Goal: Use online tool/utility: Utilize a website feature to perform a specific function

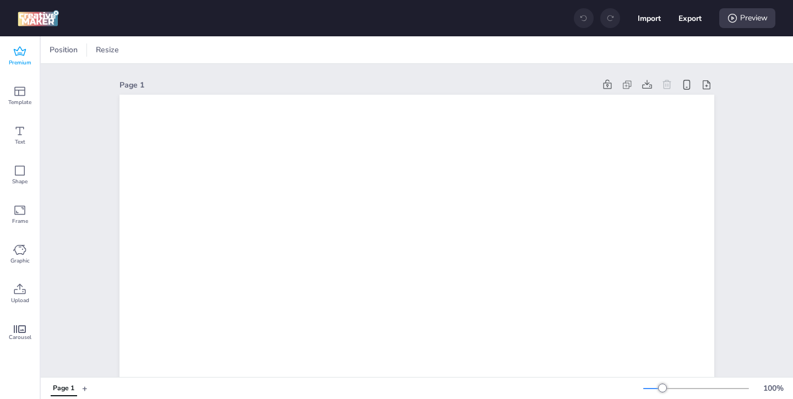
click at [28, 59] on span "Premium" at bounding box center [20, 62] width 23 height 9
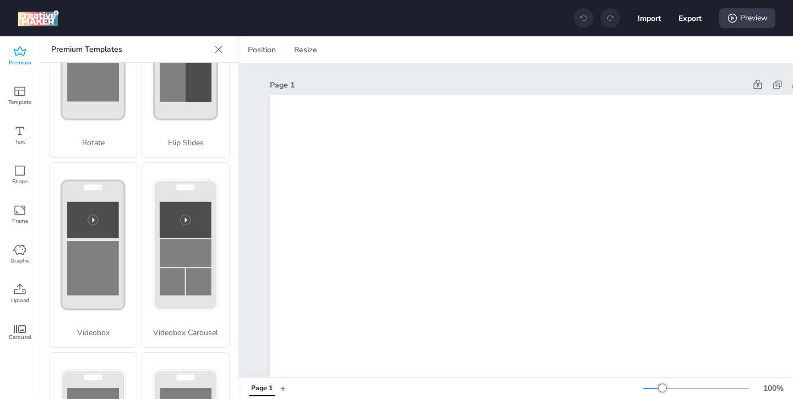
scroll to position [309, 0]
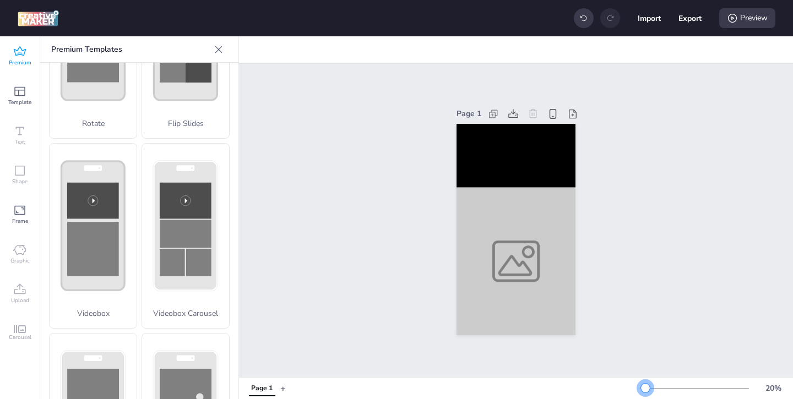
drag, startPoint x: 662, startPoint y: 389, endPoint x: 645, endPoint y: 388, distance: 17.1
click at [645, 388] on div at bounding box center [645, 388] width 9 height 9
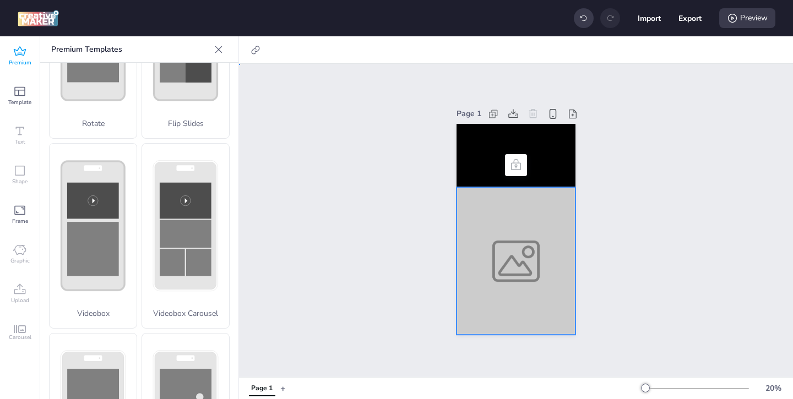
click at [538, 283] on div at bounding box center [515, 261] width 119 height 148
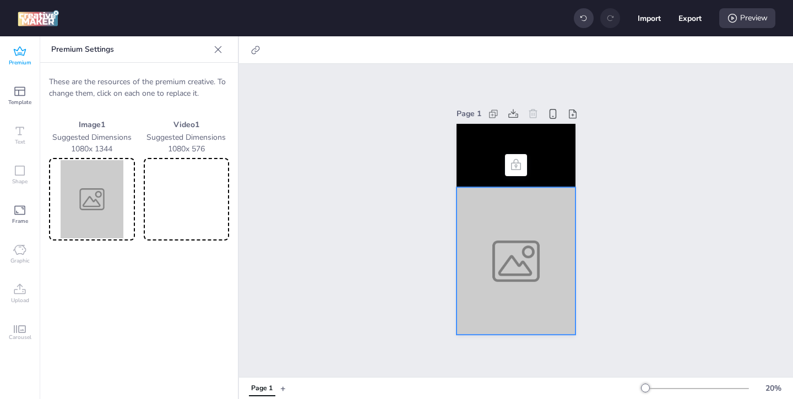
click at [106, 204] on img at bounding box center [91, 199] width 81 height 78
click at [210, 190] on video at bounding box center [186, 199] width 81 height 78
click at [471, 176] on video at bounding box center [515, 155] width 119 height 63
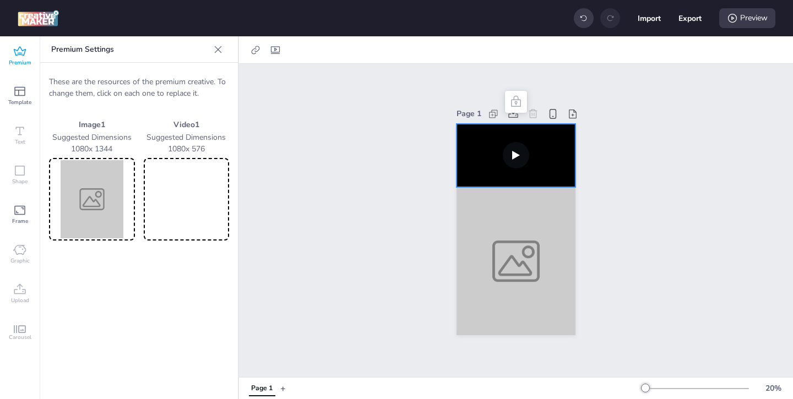
click at [508, 154] on video at bounding box center [515, 155] width 119 height 63
click at [94, 223] on img at bounding box center [91, 199] width 81 height 78
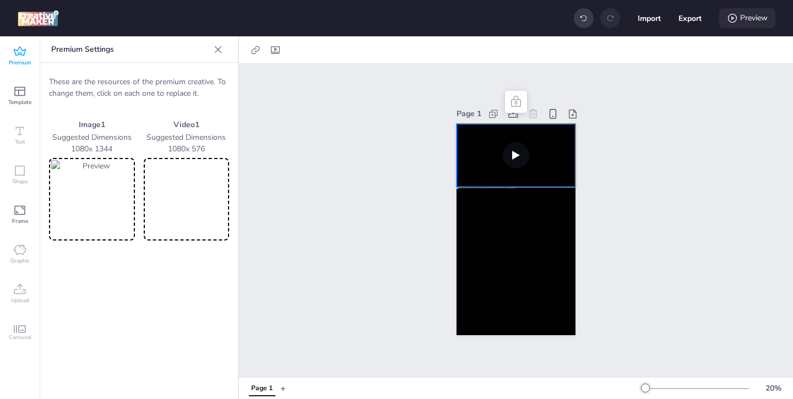
click at [746, 20] on div "Preview" at bounding box center [747, 18] width 56 height 20
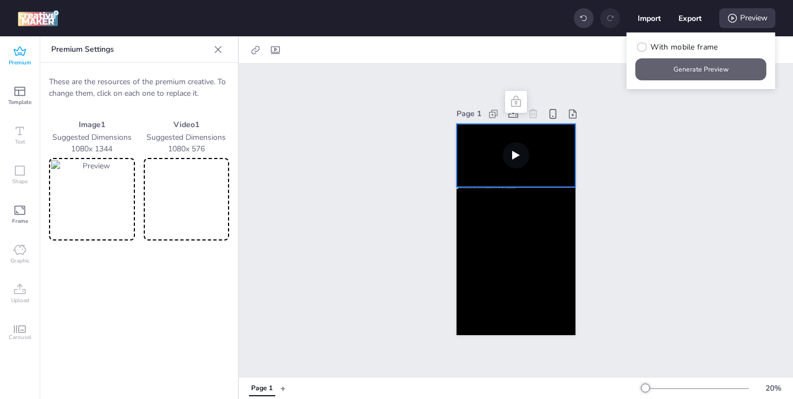
click at [700, 72] on button "Generate Preview" at bounding box center [700, 69] width 131 height 22
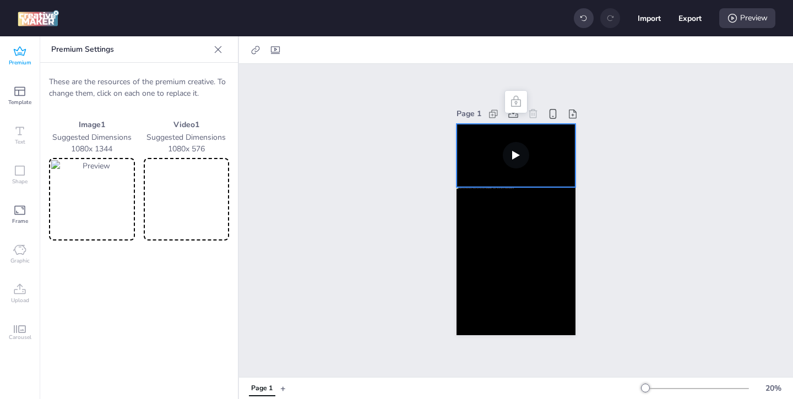
click at [553, 132] on video at bounding box center [515, 155] width 119 height 63
click at [274, 50] on icon at bounding box center [275, 50] width 11 height 11
select select "contain"
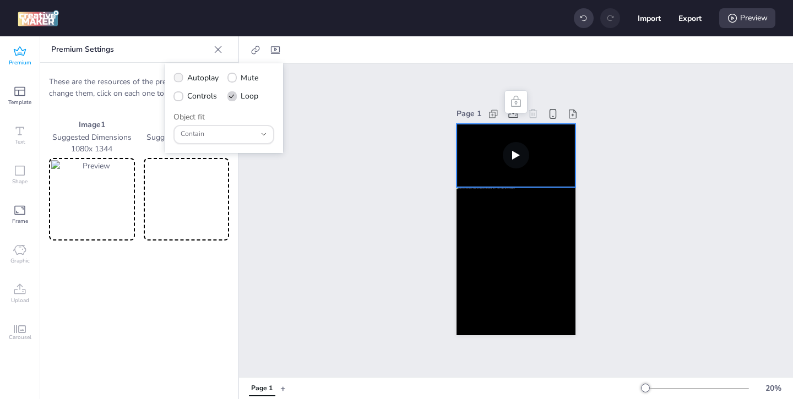
click at [184, 80] on label "Autoplay" at bounding box center [196, 77] width 53 height 19
click at [180, 80] on input "Autoplay" at bounding box center [176, 82] width 7 height 7
checkbox input "true"
click at [181, 92] on span at bounding box center [178, 96] width 10 height 10
click at [180, 97] on input "Controls" at bounding box center [176, 100] width 7 height 7
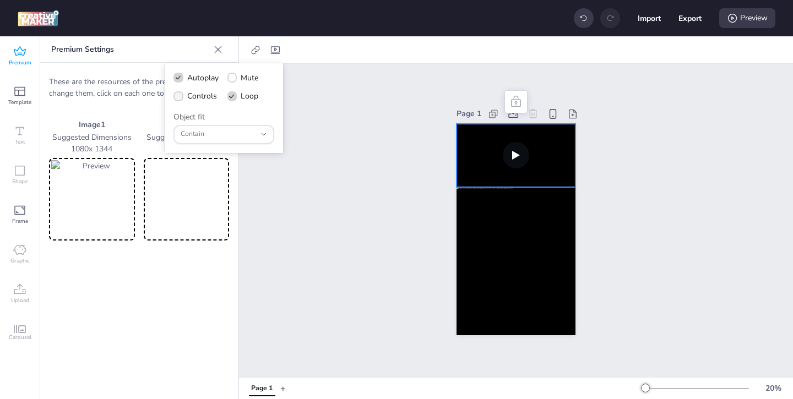
checkbox input "true"
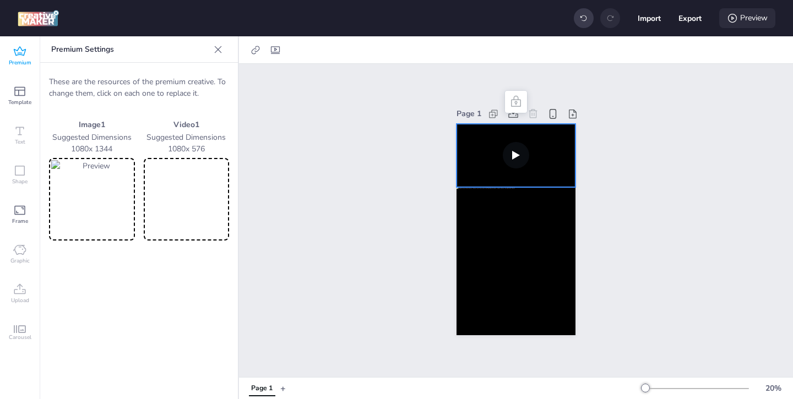
click at [731, 23] on icon at bounding box center [732, 18] width 11 height 11
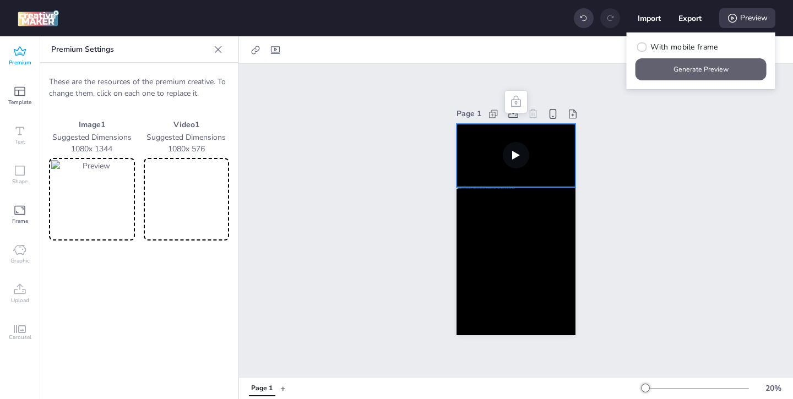
click at [715, 68] on button "Generate Preview" at bounding box center [700, 69] width 131 height 22
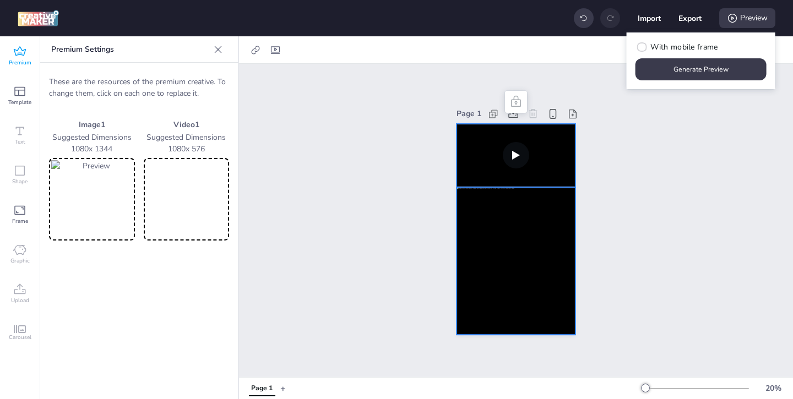
click at [486, 233] on div at bounding box center [515, 261] width 119 height 148
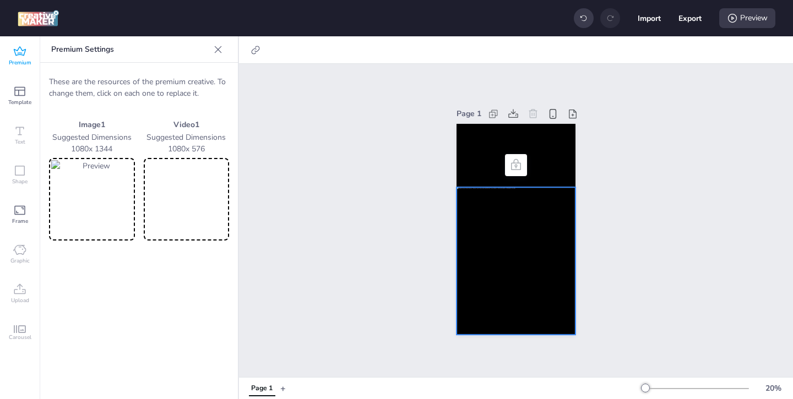
click at [102, 193] on img at bounding box center [91, 199] width 81 height 78
click at [730, 24] on div "Preview" at bounding box center [747, 18] width 56 height 20
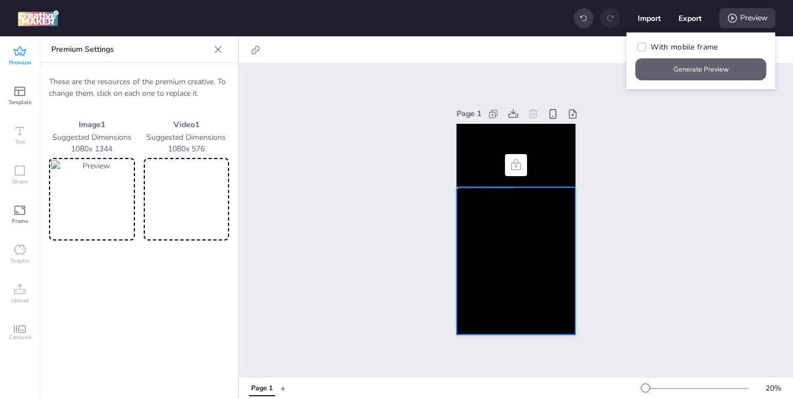
click at [704, 67] on button "Generate Preview" at bounding box center [700, 69] width 131 height 22
click at [95, 199] on img at bounding box center [91, 199] width 81 height 78
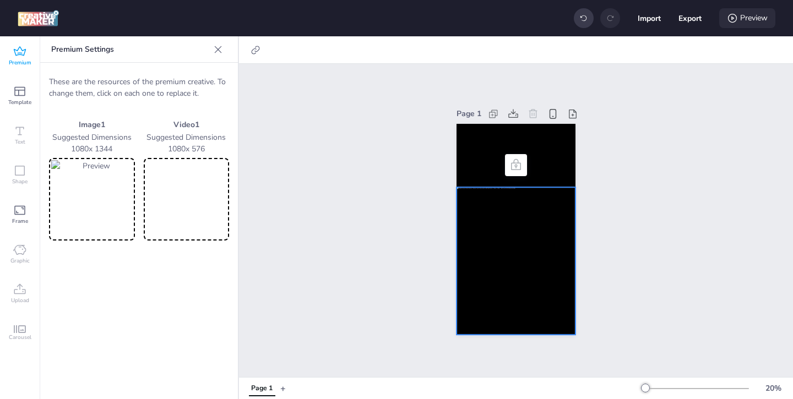
click at [754, 22] on div "Preview" at bounding box center [747, 18] width 56 height 20
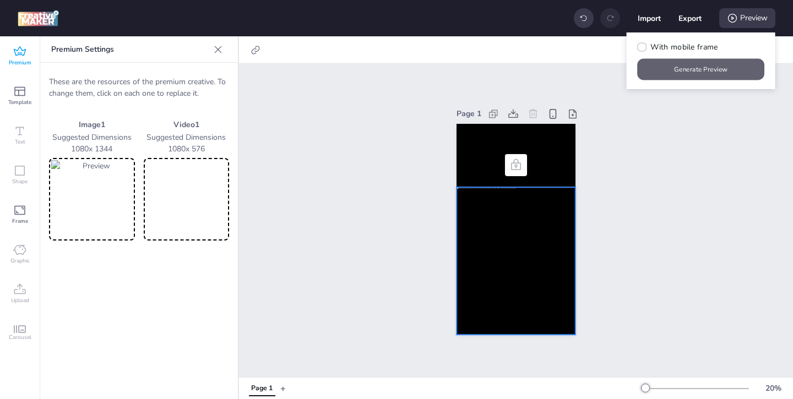
click at [714, 68] on button "Generate Preview" at bounding box center [701, 69] width 127 height 21
click at [45, 212] on div "These are the resources of the premium creative. To change them, click on each …" at bounding box center [139, 158] width 198 height 191
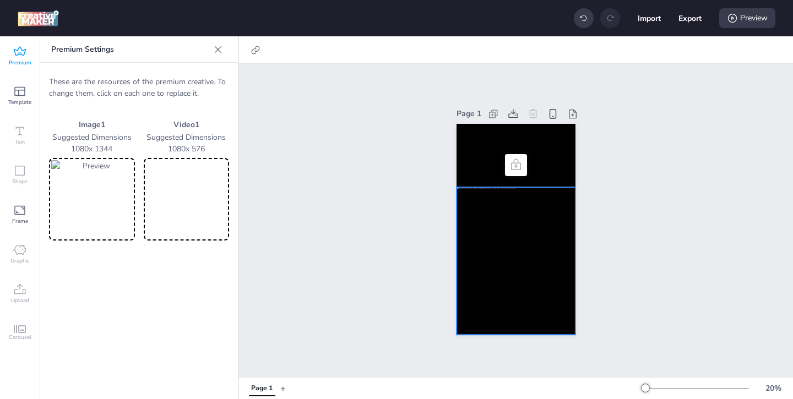
click at [99, 216] on img at bounding box center [91, 199] width 81 height 78
click at [725, 23] on div "Preview" at bounding box center [747, 18] width 56 height 20
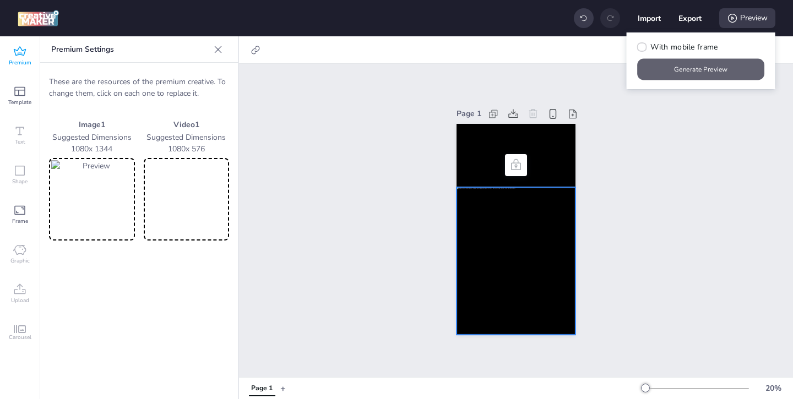
click at [685, 68] on button "Generate Preview" at bounding box center [701, 69] width 127 height 21
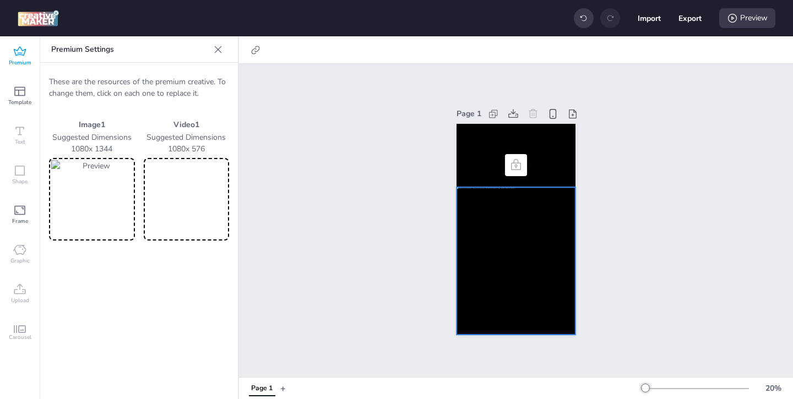
click at [24, 61] on span "Premium" at bounding box center [20, 62] width 23 height 9
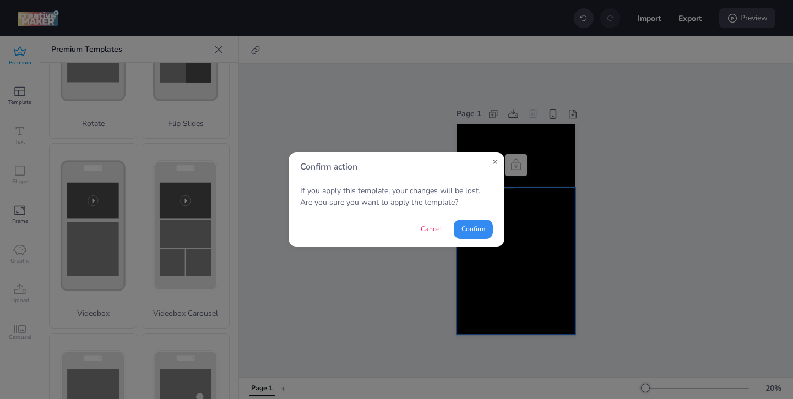
click at [472, 230] on button "Confirm" at bounding box center [473, 229] width 39 height 19
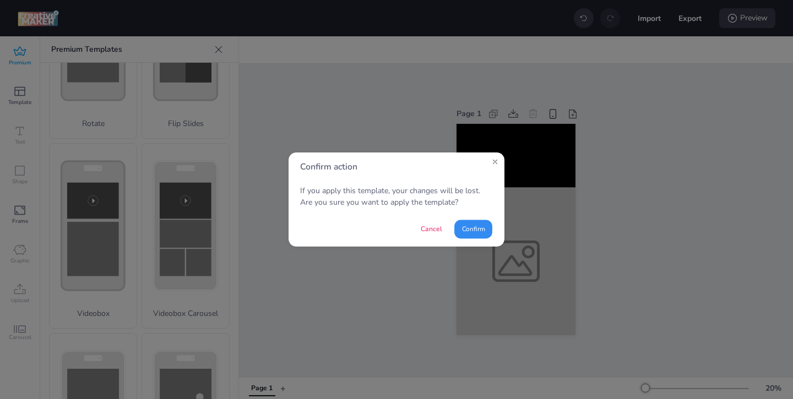
click at [463, 227] on button "Confirm" at bounding box center [473, 229] width 38 height 19
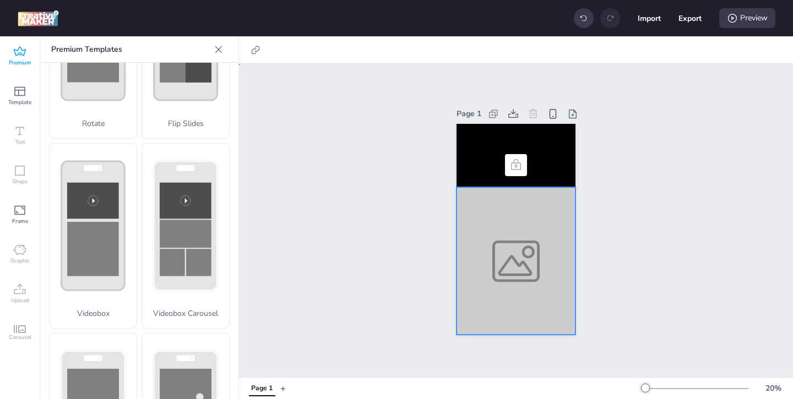
click at [522, 233] on div at bounding box center [515, 261] width 119 height 148
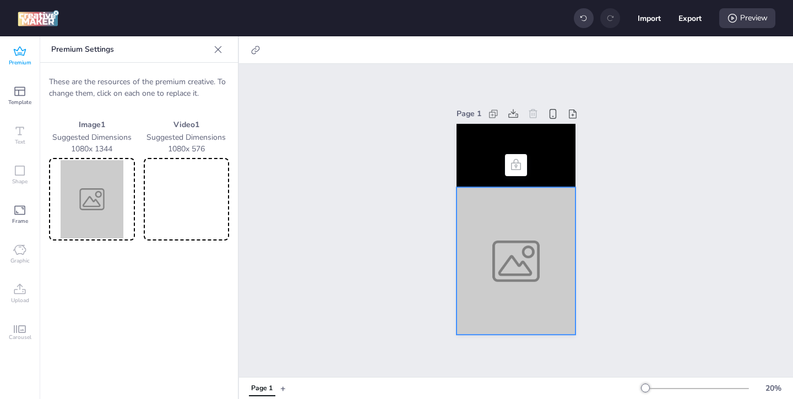
click at [101, 181] on img at bounding box center [91, 199] width 81 height 78
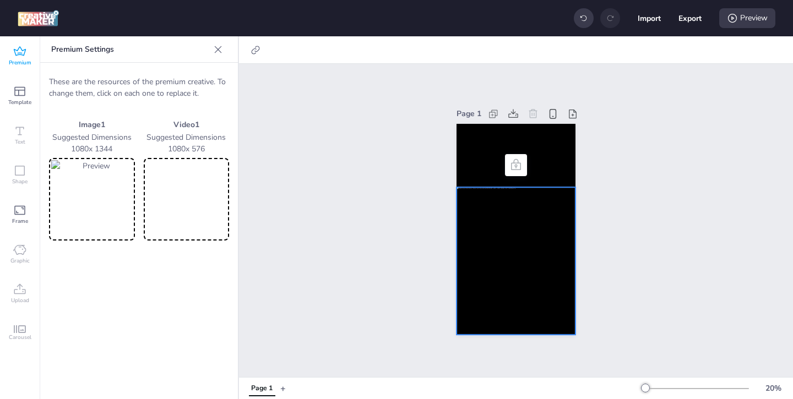
click at [226, 213] on video at bounding box center [186, 199] width 81 height 78
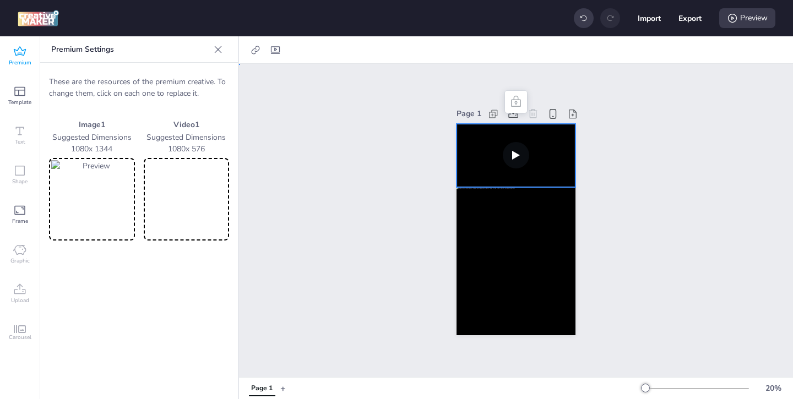
click at [482, 156] on video at bounding box center [515, 155] width 119 height 63
click at [277, 50] on icon at bounding box center [275, 50] width 11 height 11
select select "contain"
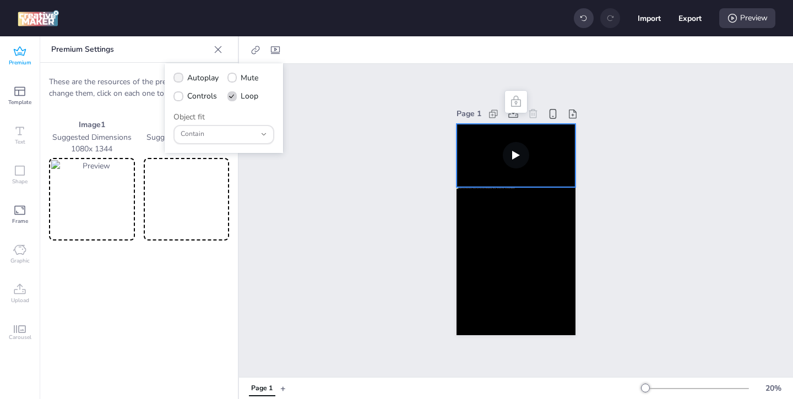
click at [183, 78] on label "Autoplay" at bounding box center [196, 77] width 53 height 19
click at [180, 79] on input "Autoplay" at bounding box center [176, 82] width 7 height 7
checkbox input "true"
click at [181, 97] on icon at bounding box center [178, 97] width 7 height 6
click at [180, 97] on input "Controls" at bounding box center [176, 100] width 7 height 7
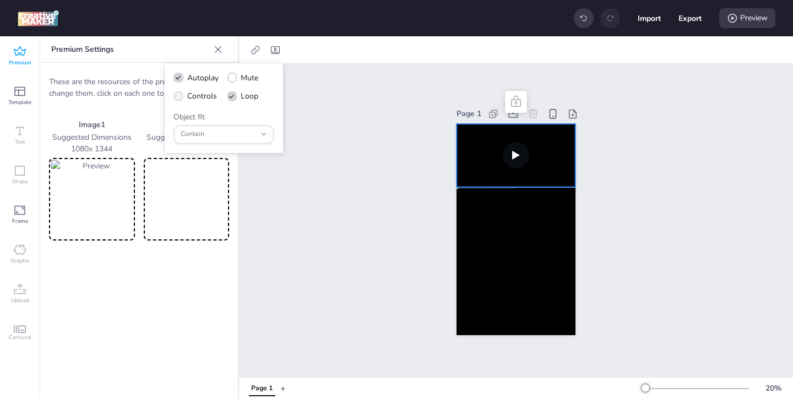
checkbox input "true"
click at [753, 16] on div "Preview" at bounding box center [747, 18] width 56 height 20
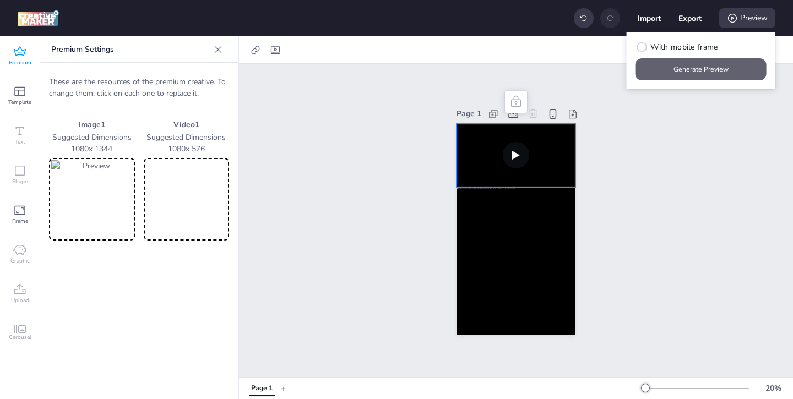
click at [712, 70] on button "Generate Preview" at bounding box center [700, 69] width 131 height 22
click at [112, 196] on img at bounding box center [91, 199] width 81 height 78
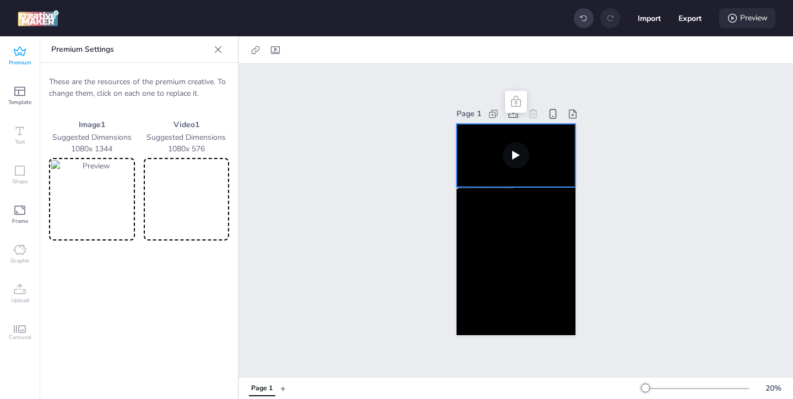
click at [753, 17] on div "Preview" at bounding box center [747, 18] width 56 height 20
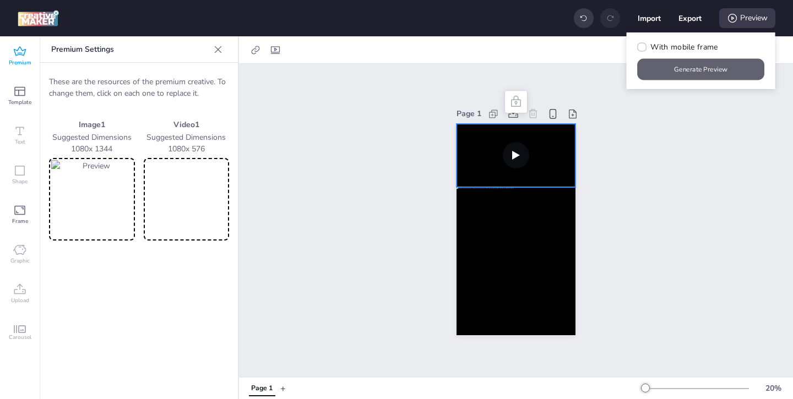
click at [711, 67] on button "Generate Preview" at bounding box center [701, 69] width 127 height 21
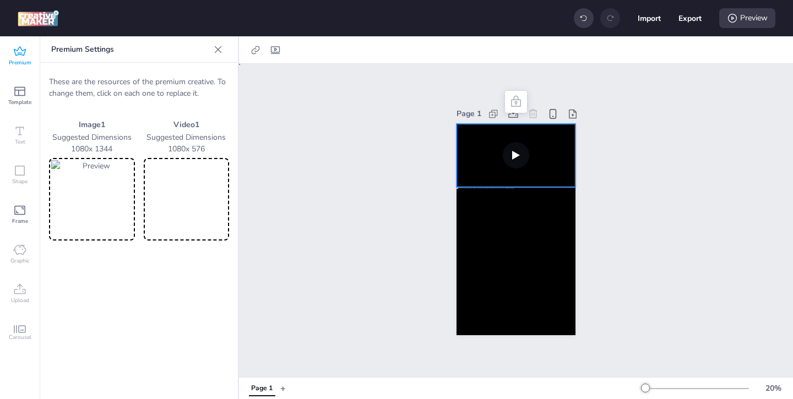
click at [450, 254] on div "Page 1" at bounding box center [516, 220] width 181 height 255
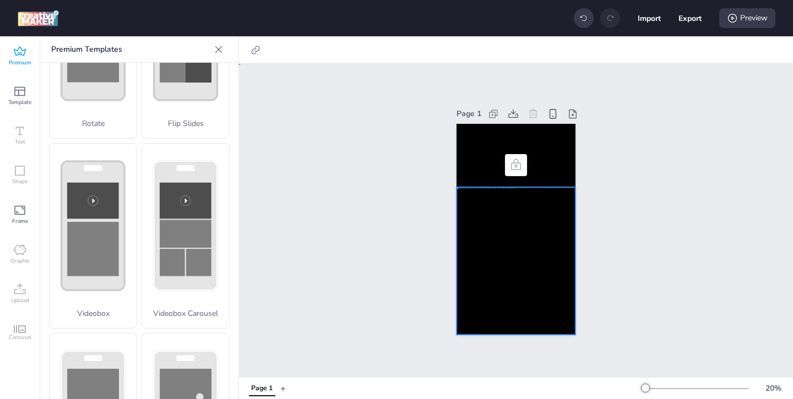
click at [472, 253] on div at bounding box center [515, 261] width 119 height 148
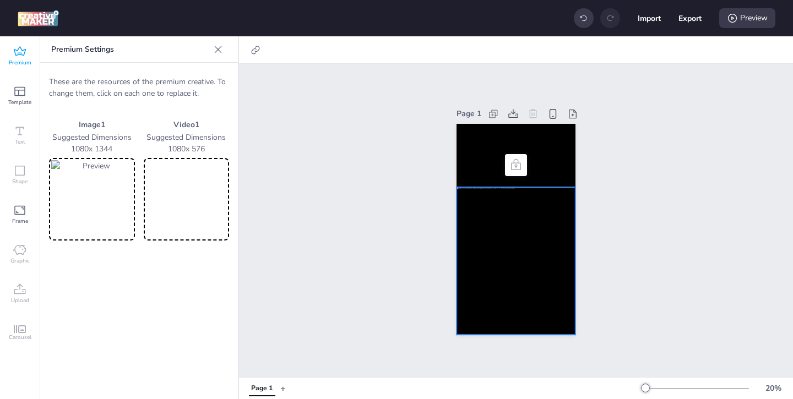
click at [112, 194] on img at bounding box center [91, 199] width 81 height 78
click at [730, 22] on icon at bounding box center [732, 18] width 11 height 11
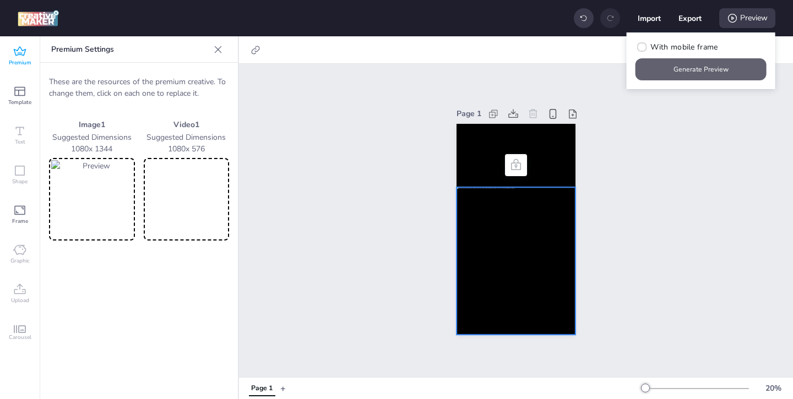
click at [688, 70] on button "Generate Preview" at bounding box center [700, 69] width 131 height 22
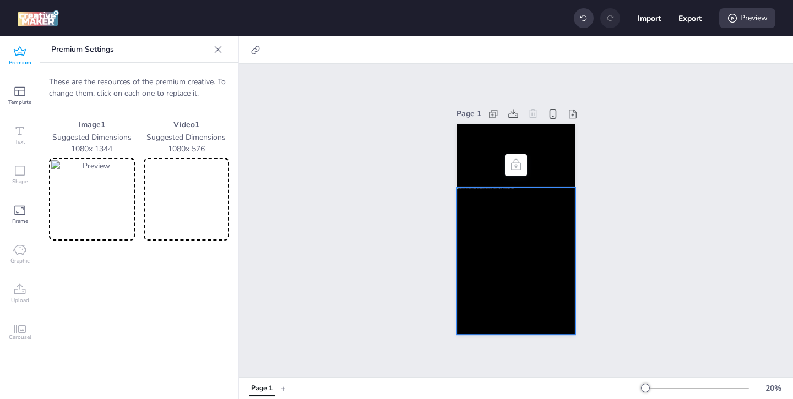
click at [18, 55] on icon at bounding box center [19, 51] width 13 height 13
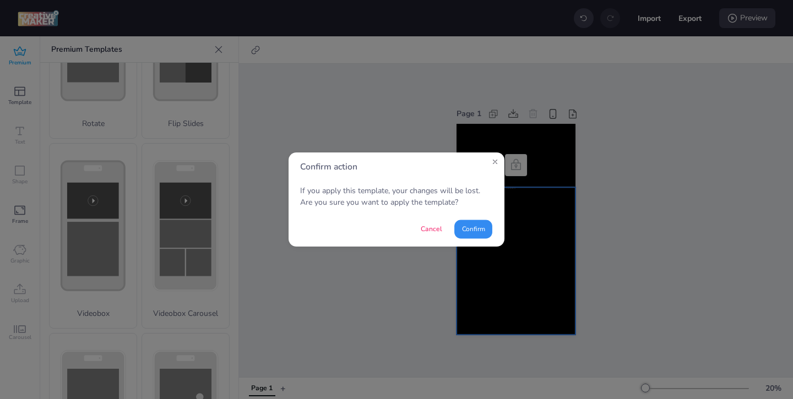
click at [467, 228] on button "Confirm" at bounding box center [473, 229] width 38 height 19
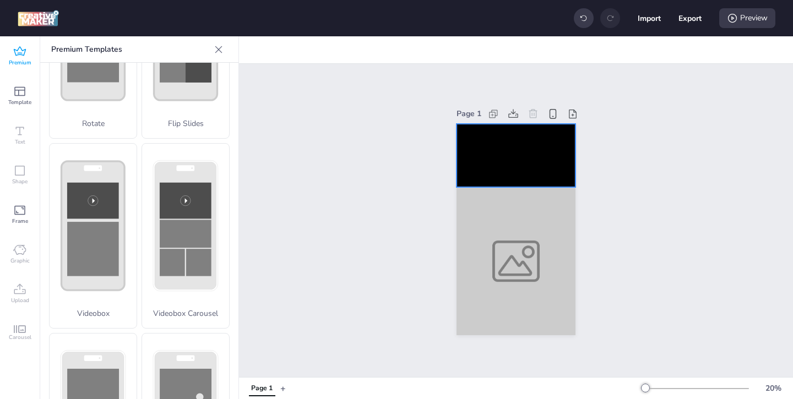
click at [472, 140] on video at bounding box center [515, 155] width 119 height 63
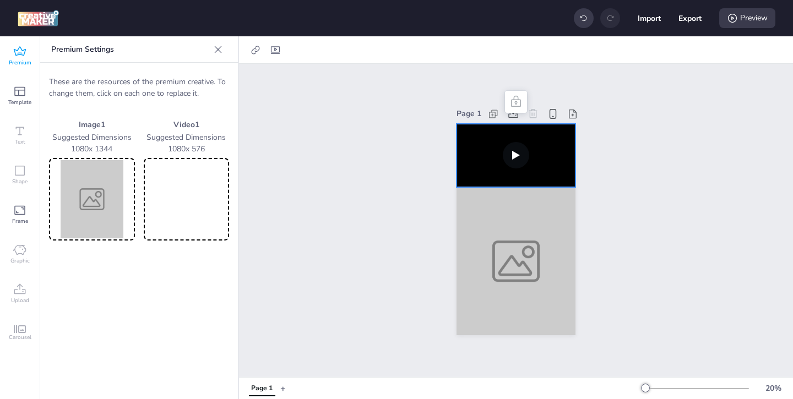
click at [107, 192] on img at bounding box center [91, 199] width 81 height 78
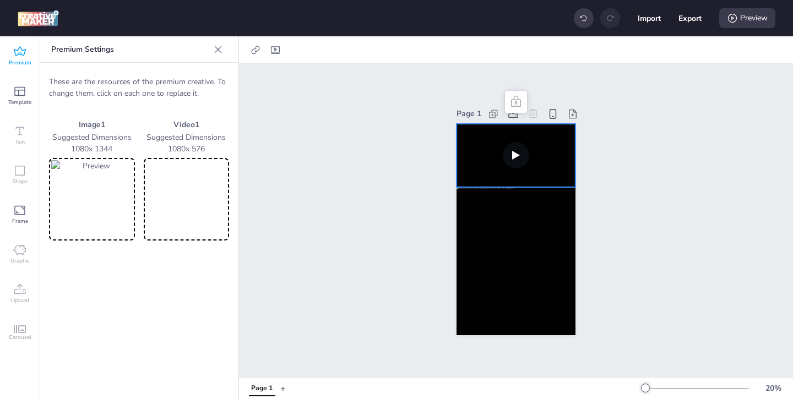
click at [476, 174] on video at bounding box center [515, 155] width 119 height 63
click at [192, 188] on video at bounding box center [186, 199] width 81 height 78
click at [271, 48] on icon at bounding box center [275, 50] width 9 height 8
select select "contain"
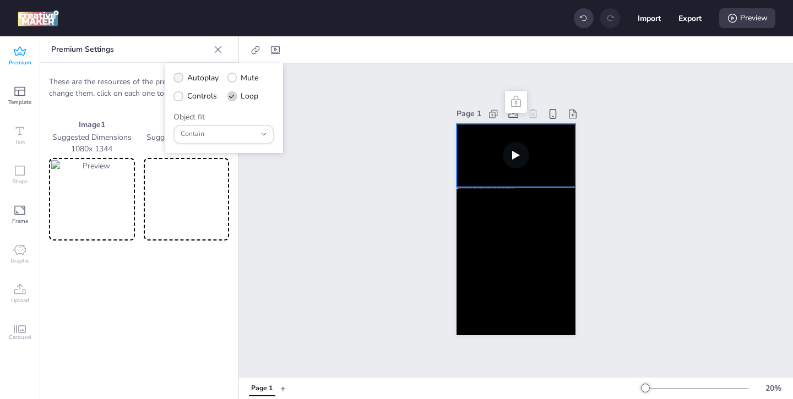
click at [180, 78] on icon at bounding box center [179, 78] width 8 height 6
click at [180, 79] on input "Autoplay" at bounding box center [176, 82] width 7 height 7
checkbox input "true"
click at [180, 99] on icon at bounding box center [179, 97] width 8 height 6
click at [180, 99] on input "Controls" at bounding box center [176, 100] width 7 height 7
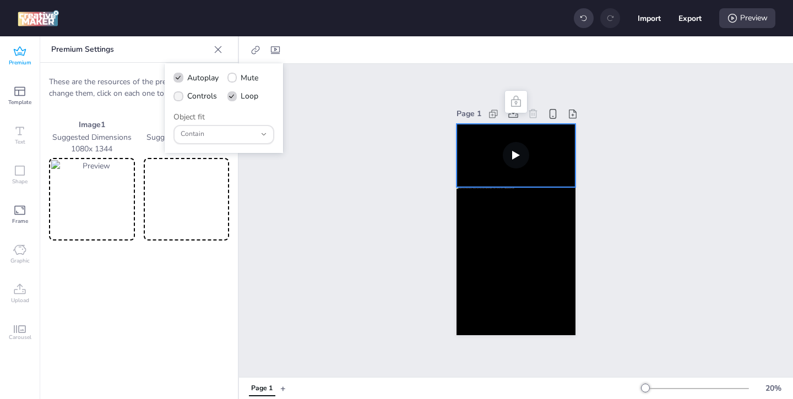
checkbox input "true"
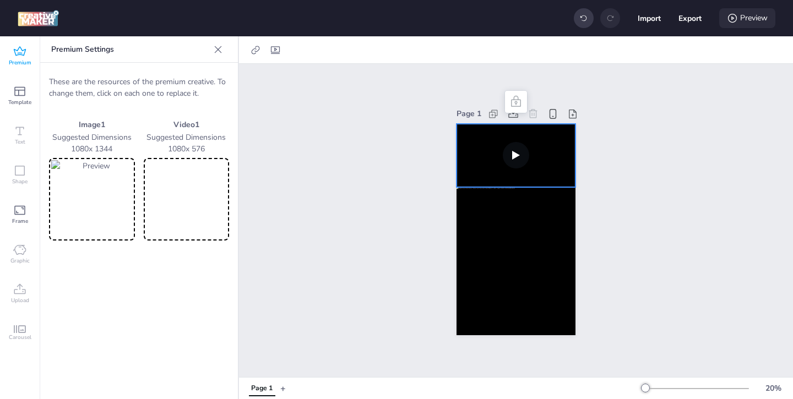
click at [761, 18] on div "Preview" at bounding box center [747, 18] width 56 height 20
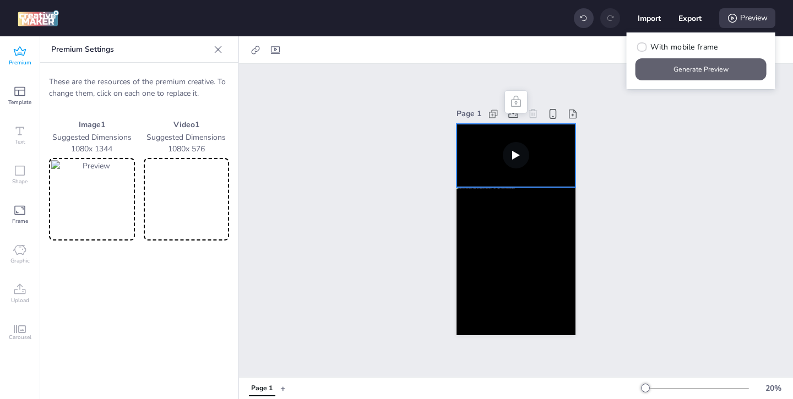
click at [709, 67] on button "Generate Preview" at bounding box center [700, 69] width 131 height 22
click at [112, 205] on img at bounding box center [91, 199] width 81 height 78
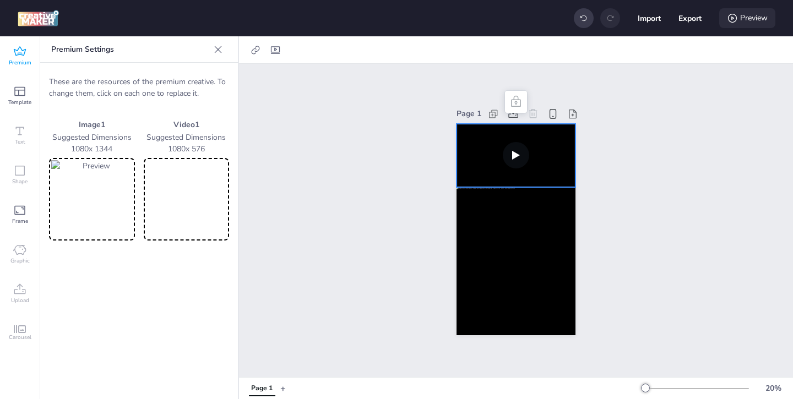
click at [737, 21] on div "Preview" at bounding box center [747, 18] width 56 height 20
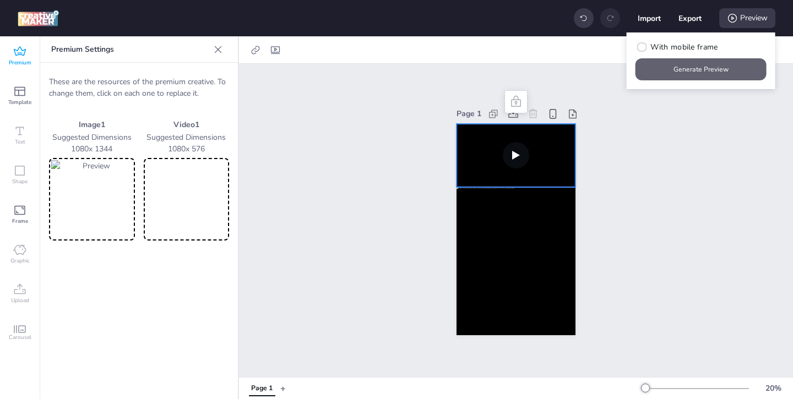
click at [711, 69] on button "Generate Preview" at bounding box center [700, 69] width 131 height 22
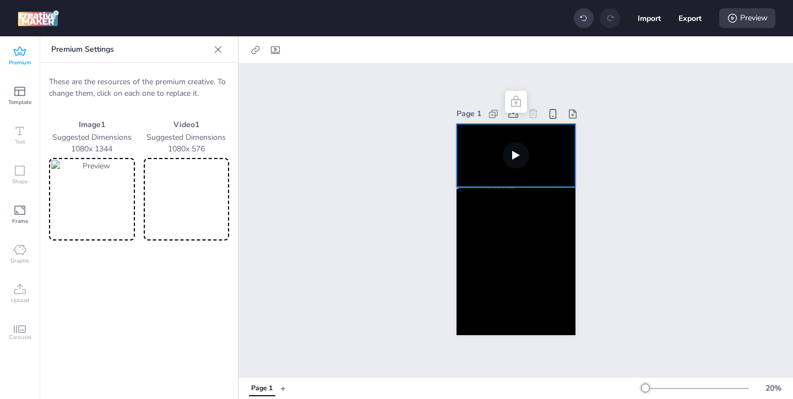
click at [95, 204] on img at bounding box center [91, 199] width 81 height 78
click at [744, 24] on div "Preview" at bounding box center [747, 18] width 56 height 20
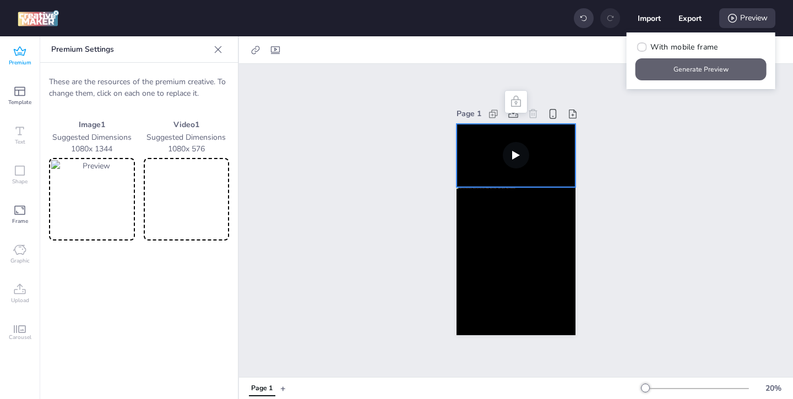
click at [706, 74] on button "Generate Preview" at bounding box center [700, 69] width 131 height 22
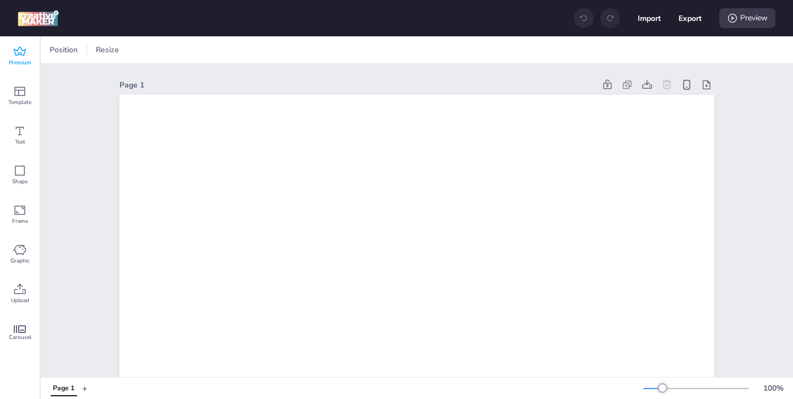
click at [17, 56] on icon at bounding box center [19, 51] width 13 height 13
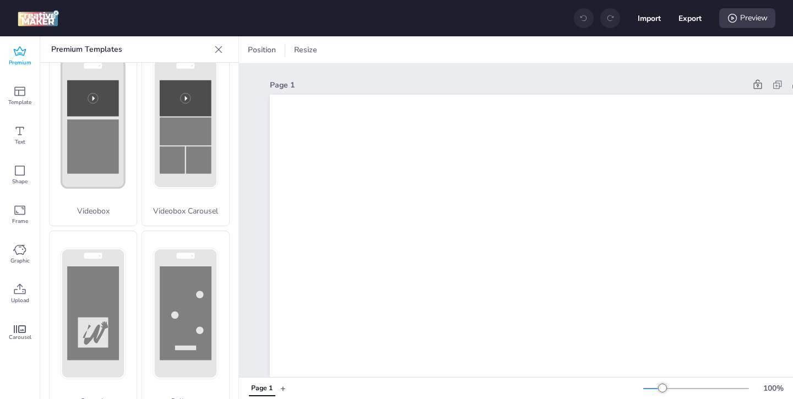
scroll to position [419, 0]
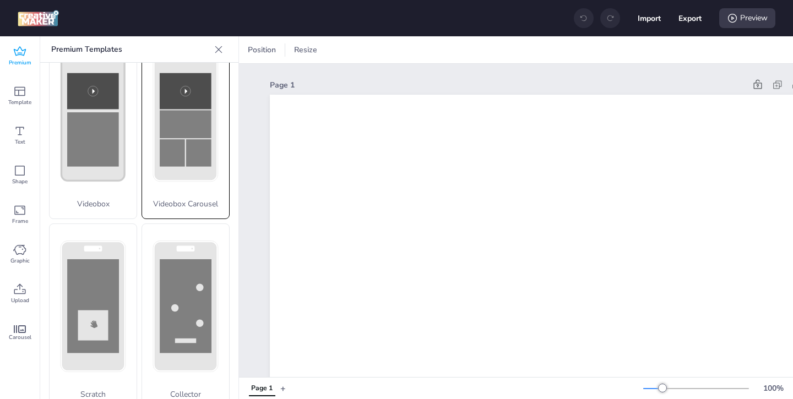
click at [171, 200] on p "Videobox Carousel" at bounding box center [185, 204] width 87 height 12
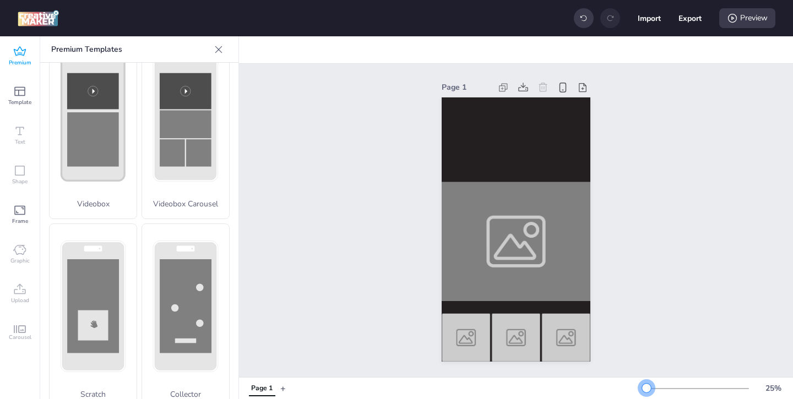
drag, startPoint x: 663, startPoint y: 386, endPoint x: 646, endPoint y: 390, distance: 17.4
click at [646, 390] on div at bounding box center [646, 388] width 9 height 9
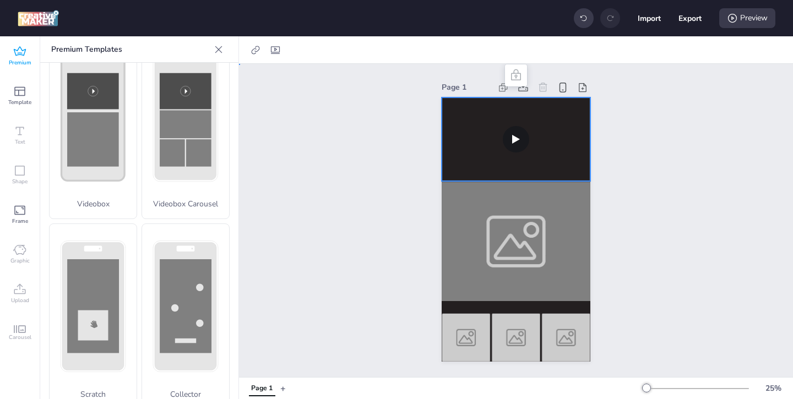
click at [506, 160] on video at bounding box center [516, 139] width 149 height 84
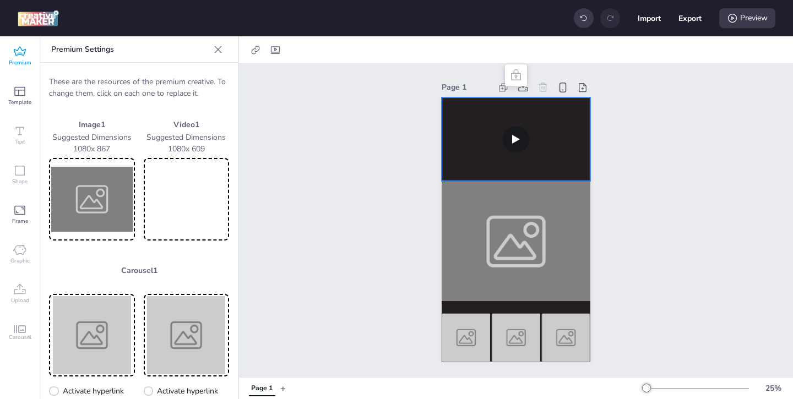
click at [472, 156] on video at bounding box center [516, 139] width 149 height 84
click at [215, 194] on video at bounding box center [186, 199] width 81 height 78
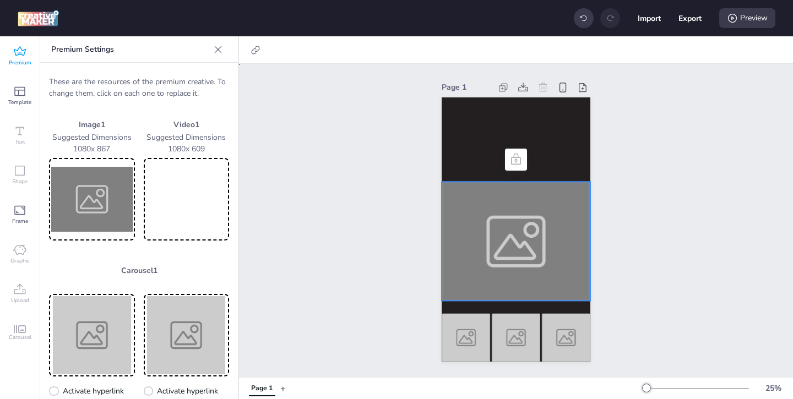
click at [522, 260] on div at bounding box center [516, 241] width 149 height 119
click at [184, 215] on video at bounding box center [186, 199] width 81 height 78
click at [119, 211] on img at bounding box center [91, 199] width 81 height 78
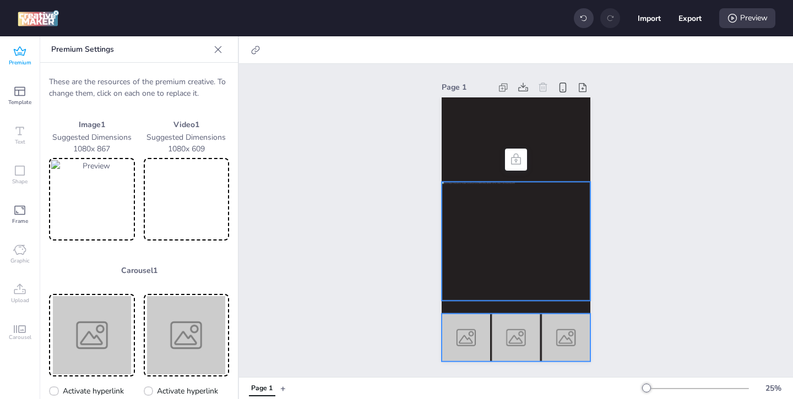
click at [469, 332] on img at bounding box center [466, 337] width 49 height 48
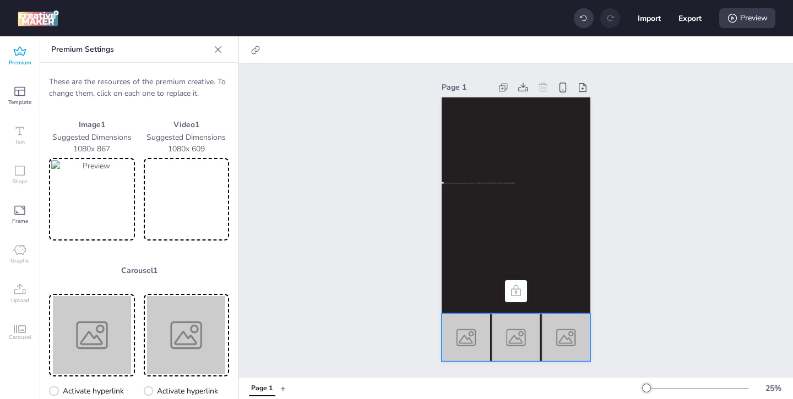
click at [461, 346] on img at bounding box center [466, 337] width 49 height 48
click at [124, 334] on img at bounding box center [91, 335] width 81 height 78
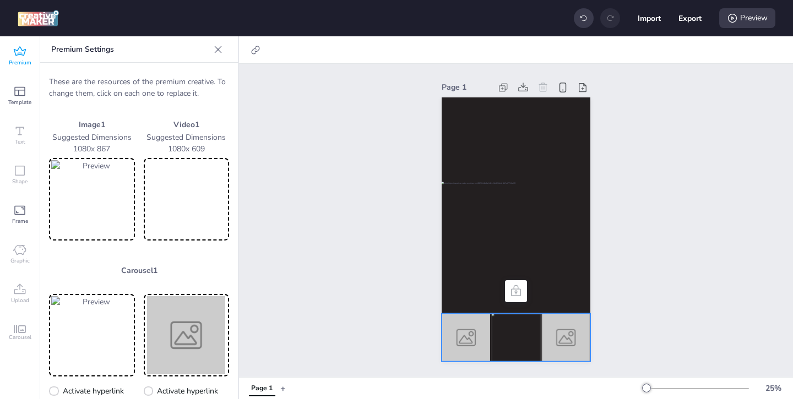
click at [570, 343] on img at bounding box center [565, 337] width 49 height 48
click at [197, 336] on img at bounding box center [186, 335] width 81 height 78
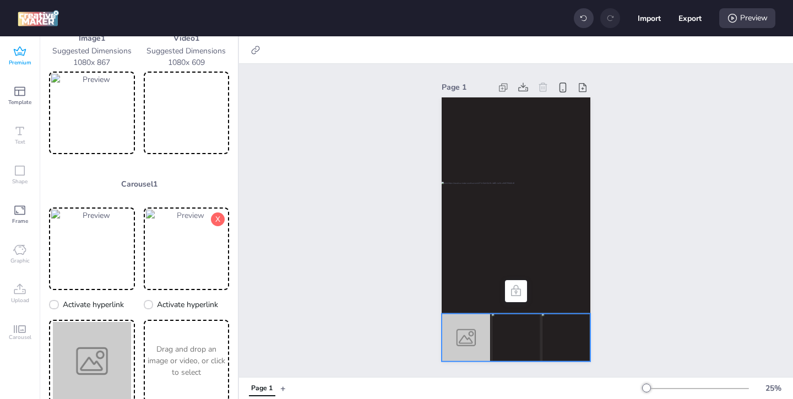
scroll to position [91, 0]
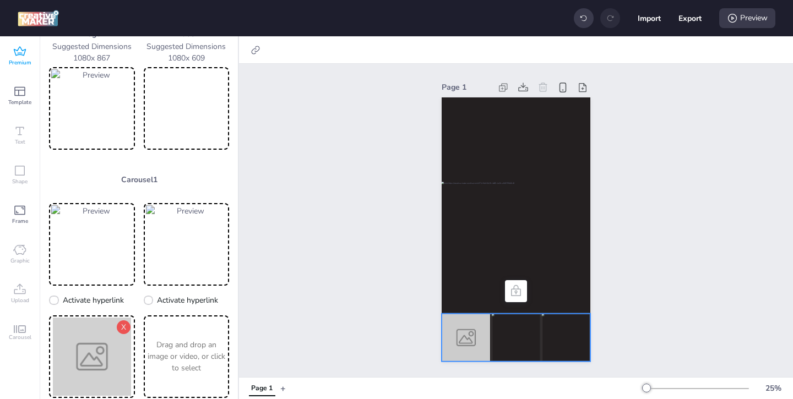
click at [99, 342] on img at bounding box center [91, 357] width 81 height 78
